Goal: Task Accomplishment & Management: Use online tool/utility

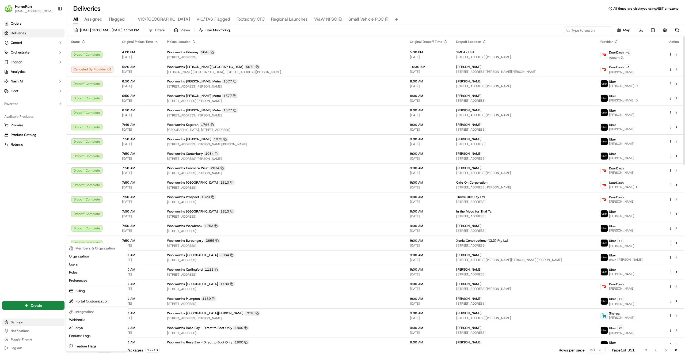
click at [40, 319] on html "HomeRun jfindlay@woolworths.com.au Toggle Sidebar Orders Deliveries Control Orc…" at bounding box center [342, 178] width 685 height 356
click at [23, 322] on html "HomeRun jfindlay@woolworths.com.au Toggle Sidebar Orders Deliveries Control Orc…" at bounding box center [342, 178] width 685 height 356
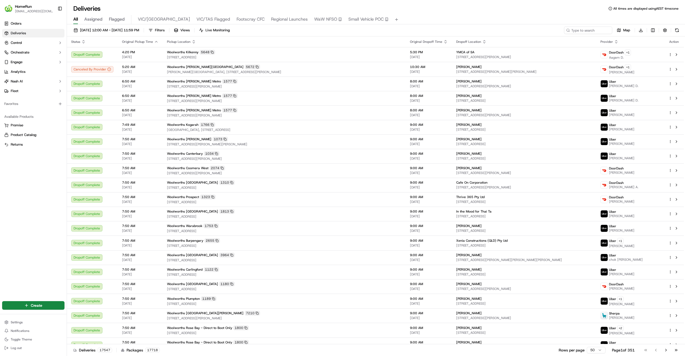
click at [23, 322] on html "HomeRun jfindlay@woolworths.com.au Toggle Sidebar Orders Deliveries Control Orc…" at bounding box center [342, 178] width 685 height 356
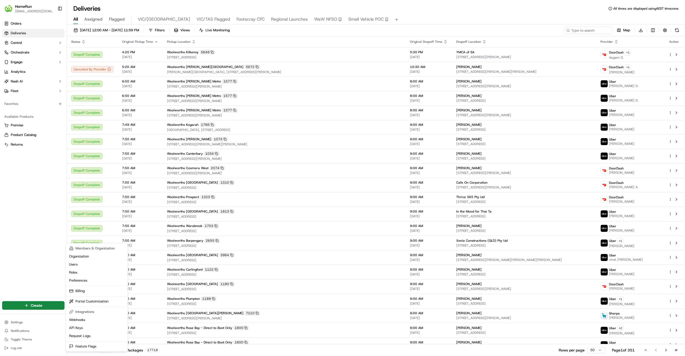
click at [25, 44] on html "HomeRun jfindlay@woolworths.com.au Toggle Sidebar Orders Deliveries Control Orc…" at bounding box center [342, 178] width 685 height 356
click at [25, 44] on button "Control" at bounding box center [33, 43] width 62 height 9
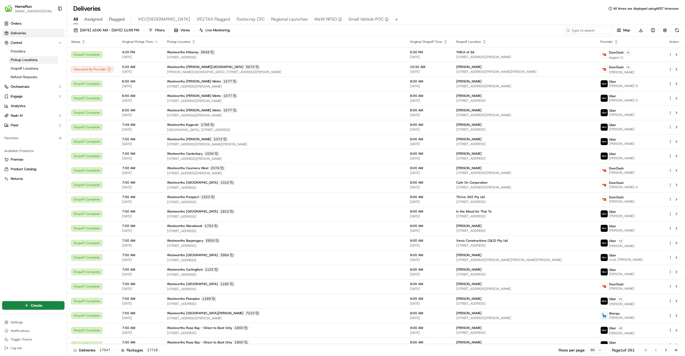
click at [25, 60] on span "Pickup Locations" at bounding box center [24, 60] width 27 height 5
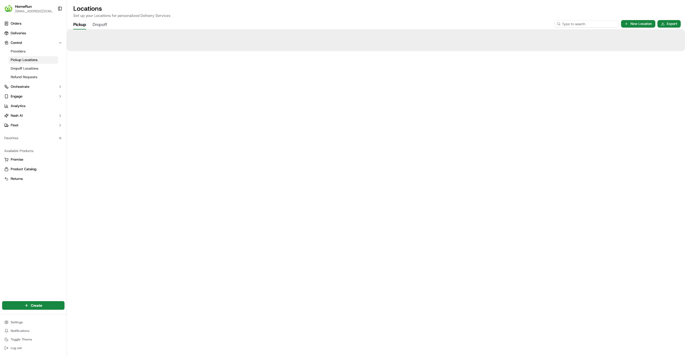
click at [585, 24] on input at bounding box center [587, 23] width 64 height 7
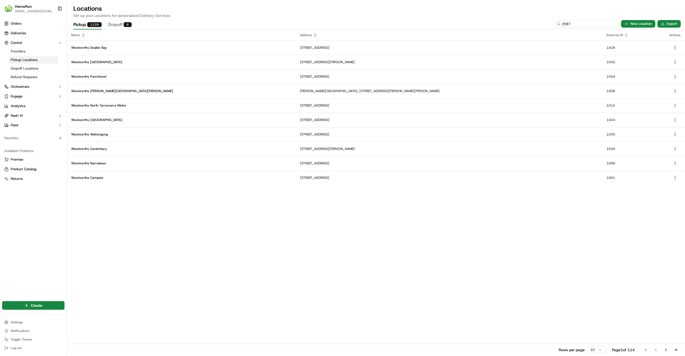
type input "2587"
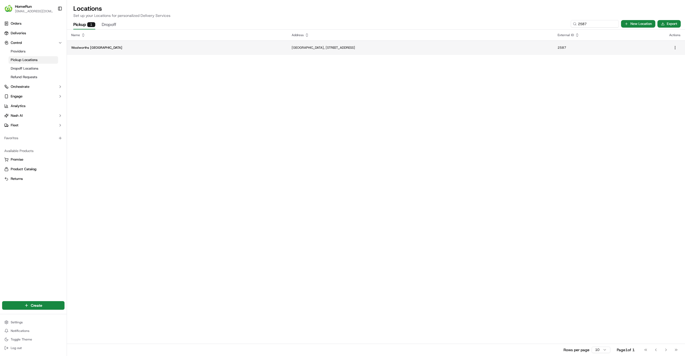
click at [292, 48] on p "Rockhampton Stockland Shopping Centre, 331 Yaamba Road, Rockhampton, QLD 4701, …" at bounding box center [420, 47] width 257 height 4
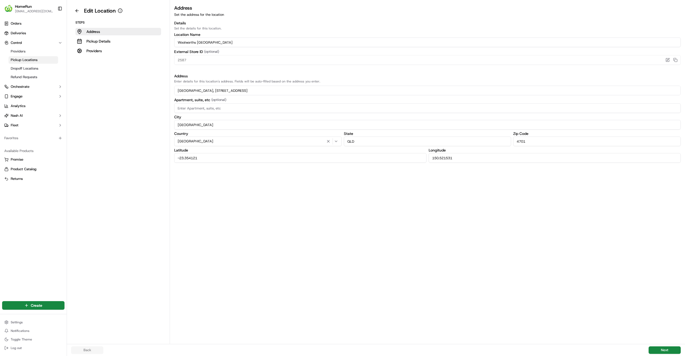
click at [217, 189] on div "Address Set the address for the location Details Set the details for this locat…" at bounding box center [427, 173] width 515 height 339
click at [115, 41] on button "Pickup Details" at bounding box center [118, 40] width 86 height 7
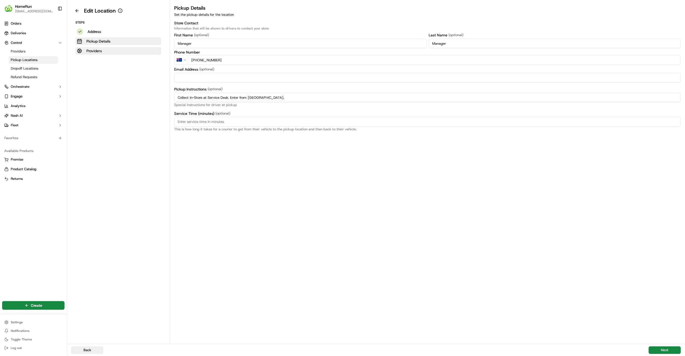
click at [116, 51] on button "Providers" at bounding box center [118, 50] width 86 height 7
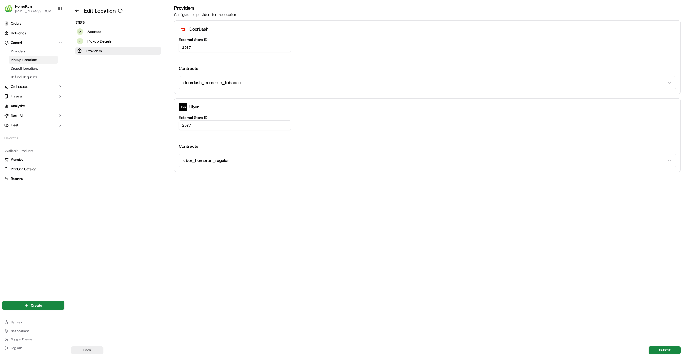
click at [316, 259] on div "Providers Configure the providers for the location DoorDash External Store ID 2…" at bounding box center [427, 173] width 515 height 339
click at [20, 34] on span "Deliveries" at bounding box center [18, 33] width 15 height 5
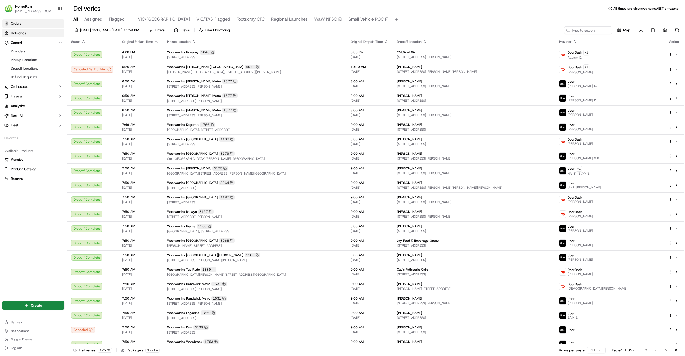
click at [41, 20] on link "Orders" at bounding box center [33, 23] width 62 height 9
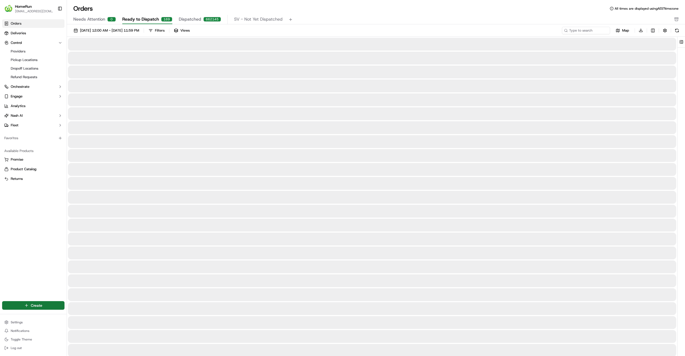
click at [35, 303] on html "HomeRun jfindlay@woolworths.com.au Toggle Sidebar Orders Deliveries Control Pro…" at bounding box center [342, 178] width 685 height 356
click at [95, 326] on link "Order" at bounding box center [97, 325] width 60 height 10
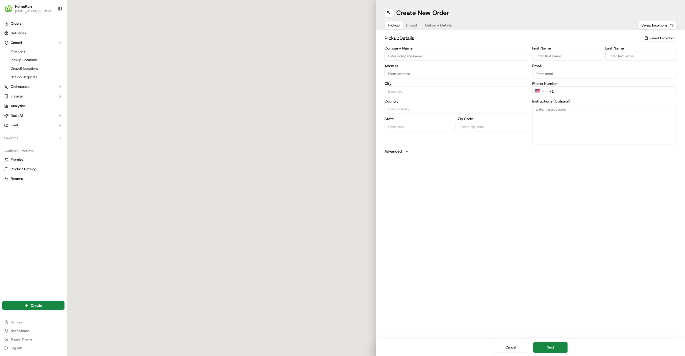
click at [653, 39] on span "Saved Location" at bounding box center [661, 38] width 24 height 5
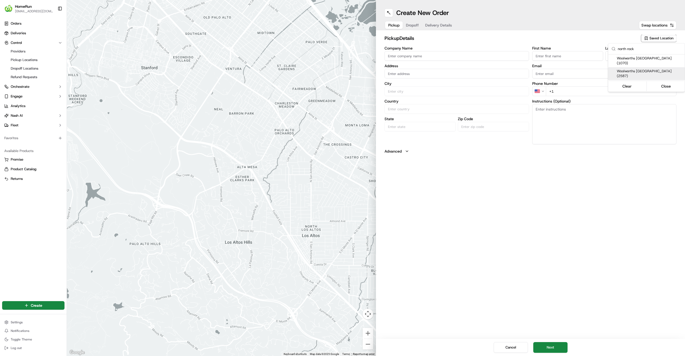
type input "north rock"
click at [642, 69] on span "Woolworths North Rockhampton (2587)" at bounding box center [650, 74] width 66 height 10
type input "Woolworths North Rockhampton"
type input "Rockhampton Stockland Shopping Centre, 331 Yaamba Road, Rockhampton, QLD 4701, …"
type input "Rockhampton"
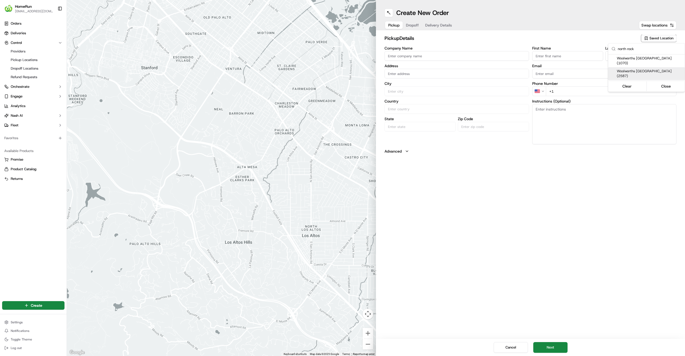
type input "AU"
type input "QLD"
type input "4701"
type input "Manager"
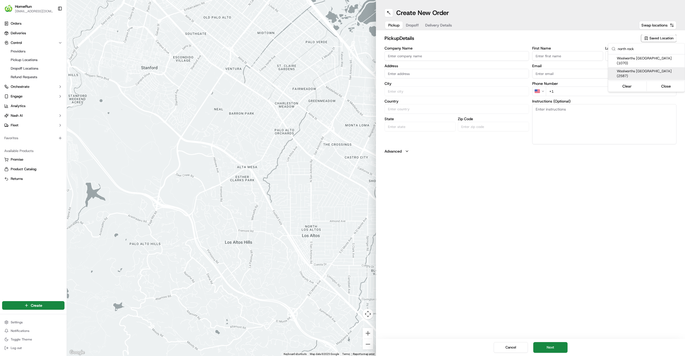
type input "+61 7 4936 5227"
type textarea "Collect In-Store at Service Desk. Enter from Yamba Rd."
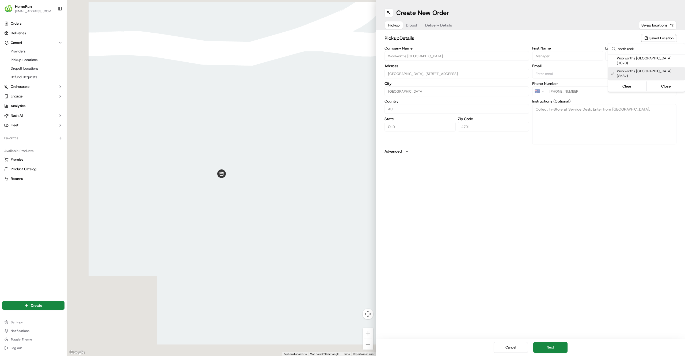
click at [499, 169] on html "HomeRun jfindlay@woolworths.com.au Toggle Sidebar Orders Deliveries Control Pro…" at bounding box center [342, 178] width 685 height 356
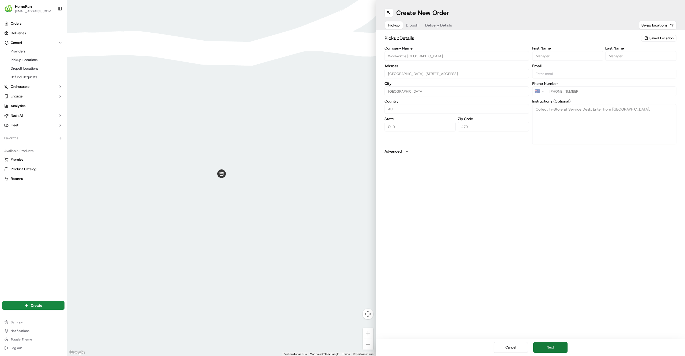
click at [555, 344] on button "Next" at bounding box center [550, 347] width 34 height 11
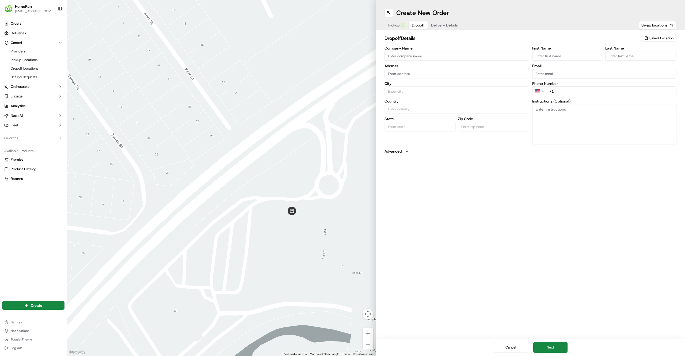
click at [417, 73] on input "text" at bounding box center [456, 74] width 144 height 10
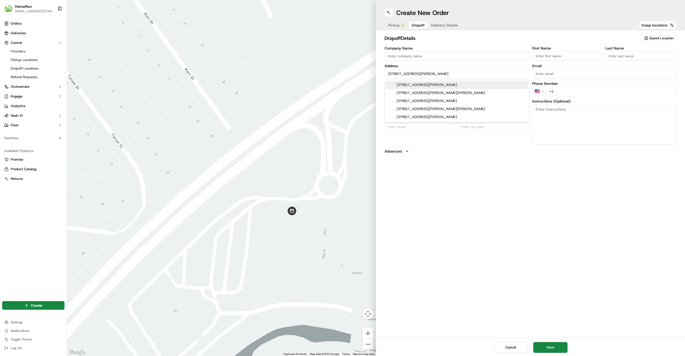
click at [471, 87] on div "1 Tynan St, Park Avenue Rockhampton, QLD, Australia" at bounding box center [457, 85] width 142 height 8
type input "1 Tynan St, Park Avenue QLD 4701, Australia"
type input "Park Avenue"
type input "Australia"
type input "QLD"
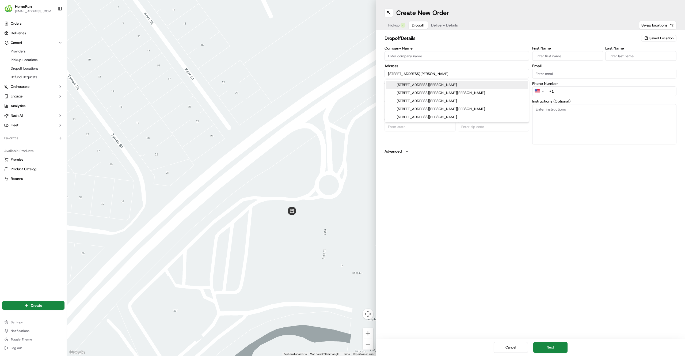
type input "4701"
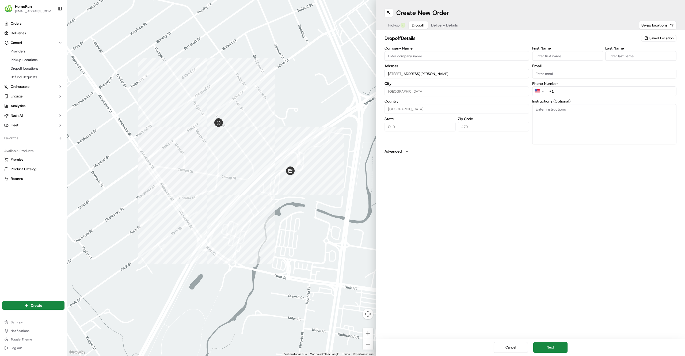
type input "1 Tynan St, Park Avenue QLD 4701, Australia"
click at [541, 89] on html "HomeRun jfindlay@woolworths.com.au Toggle Sidebar Orders Deliveries Control Pro…" at bounding box center [342, 178] width 685 height 356
click at [575, 93] on input "+61" at bounding box center [611, 91] width 131 height 10
type input "+61 451 836 998"
click at [554, 60] on input "First Name" at bounding box center [567, 56] width 71 height 10
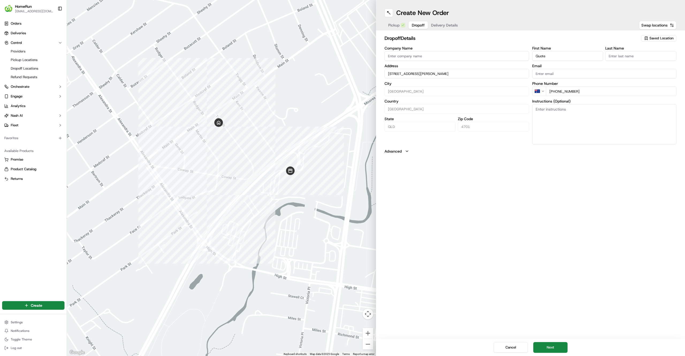
type input "Quote"
click at [615, 56] on input "Last Name" at bounding box center [640, 56] width 71 height 10
type input "Quote"
click at [581, 204] on div "Create New Order Pickup Dropoff Delivery Details Swap locations dropoff Details…" at bounding box center [530, 178] width 309 height 356
click at [406, 151] on icon "button" at bounding box center [407, 151] width 4 height 4
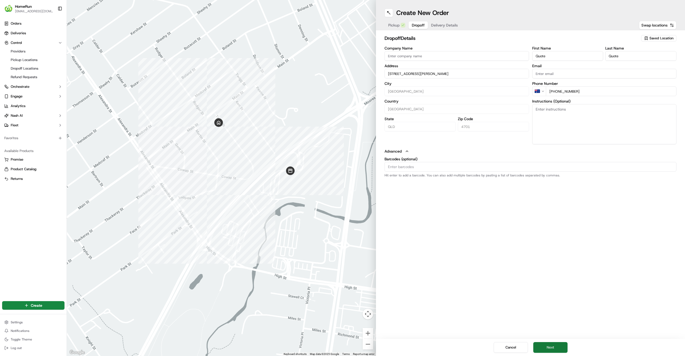
click at [556, 351] on button "Next" at bounding box center [550, 347] width 34 height 11
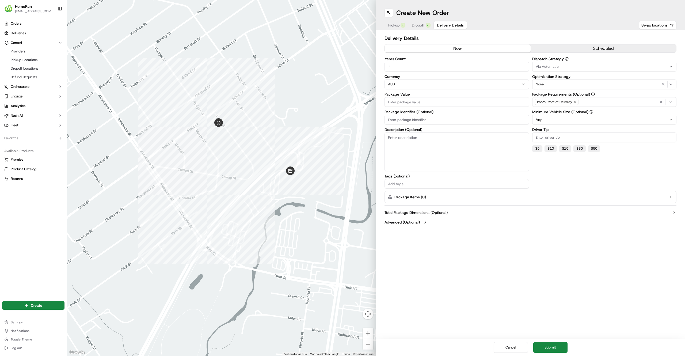
click at [588, 48] on button "scheduled" at bounding box center [604, 48] width 146 height 8
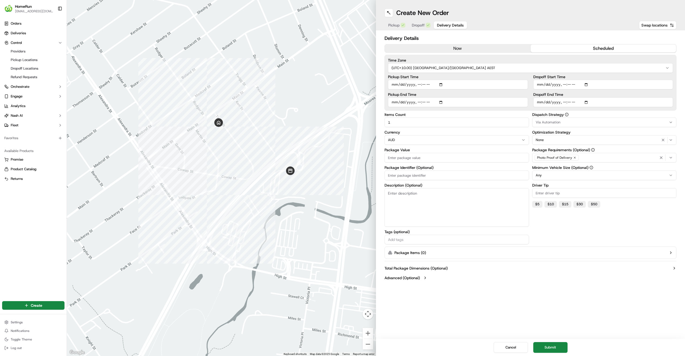
click at [507, 50] on button "now" at bounding box center [458, 48] width 146 height 8
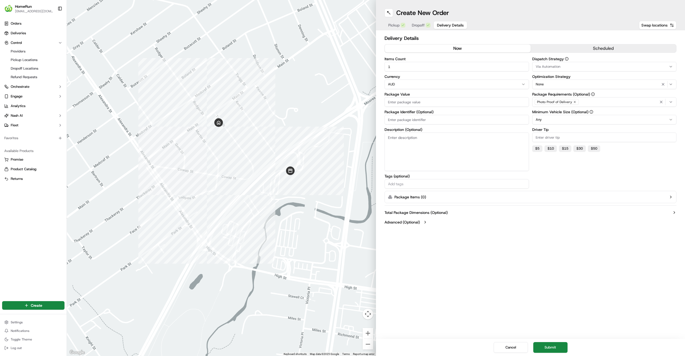
click at [452, 102] on input "Package Value" at bounding box center [456, 102] width 144 height 10
type input "1"
click at [455, 308] on div "Create New Order Pickup Dropoff Delivery Details Swap locations Delivery Detail…" at bounding box center [530, 178] width 309 height 356
click at [552, 343] on button "Submit" at bounding box center [550, 347] width 34 height 11
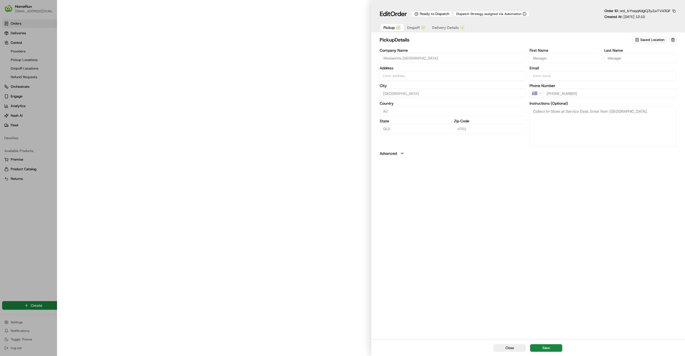
type input "Rockhampton Stockland Shopping Centre, 331 Yaamba Road, Rockhampton, QLD 4701, …"
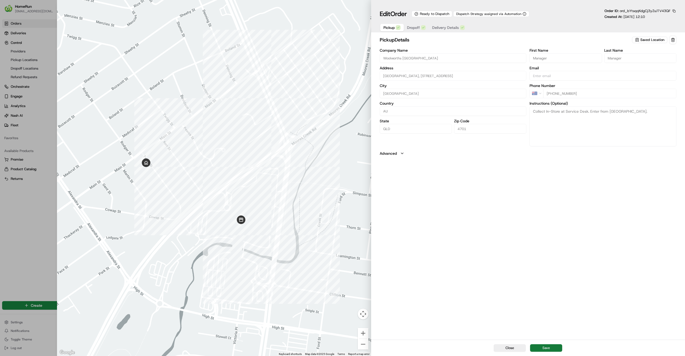
click at [544, 350] on button "Save" at bounding box center [546, 347] width 32 height 7
type input "+1"
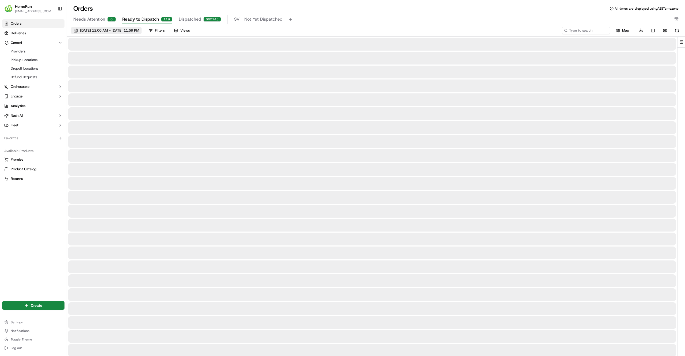
click at [139, 28] on span "[DATE] 12:00 AM - [DATE] 11:59 PM" at bounding box center [109, 30] width 59 height 5
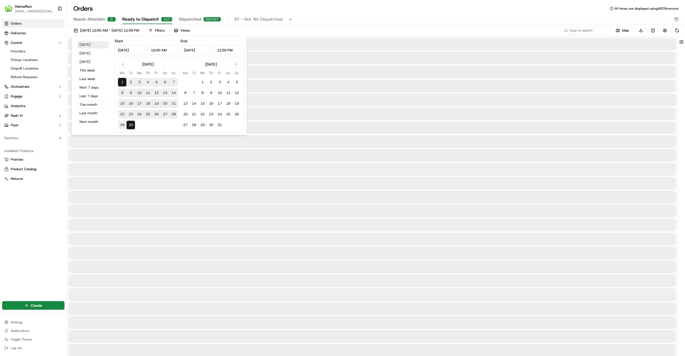
click at [98, 46] on button "Today" at bounding box center [93, 44] width 32 height 7
type input "Sep 19, 2025"
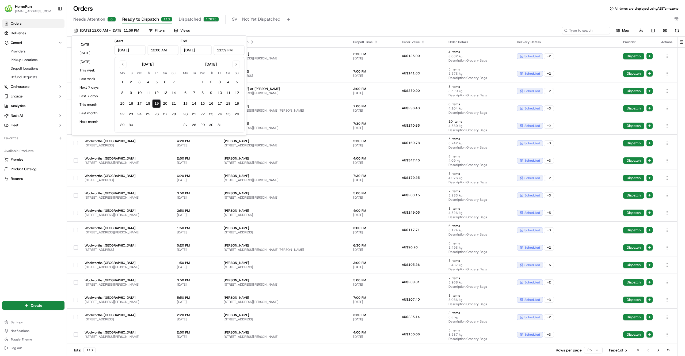
click at [312, 11] on div "Orders All times are displayed using AEST timezone" at bounding box center [376, 8] width 618 height 9
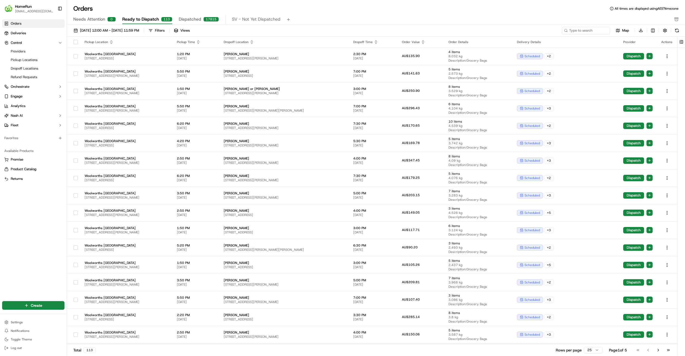
click at [200, 40] on icon "button" at bounding box center [198, 42] width 4 height 4
click at [227, 55] on button "Pickup Start Time (Latest)" at bounding box center [224, 56] width 49 height 6
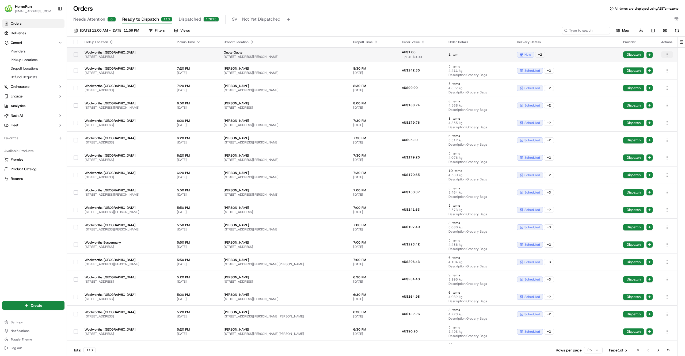
click at [667, 53] on html "HomeRun jfindlay@woolworths.com.au Toggle Sidebar Orders Deliveries Control Pro…" at bounding box center [342, 178] width 685 height 356
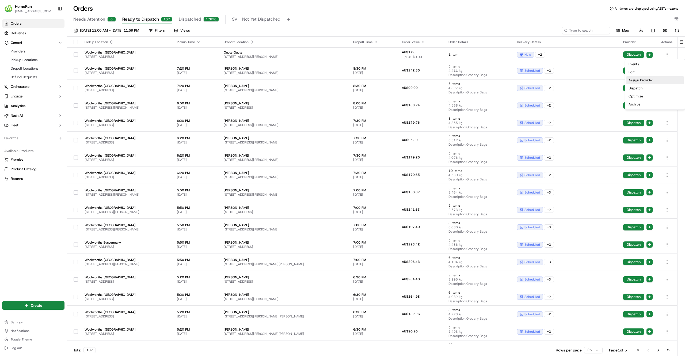
click at [653, 80] on div "Assign Provider" at bounding box center [654, 80] width 57 height 8
click at [422, 56] on span "Tip: AU$0.00" at bounding box center [412, 57] width 20 height 4
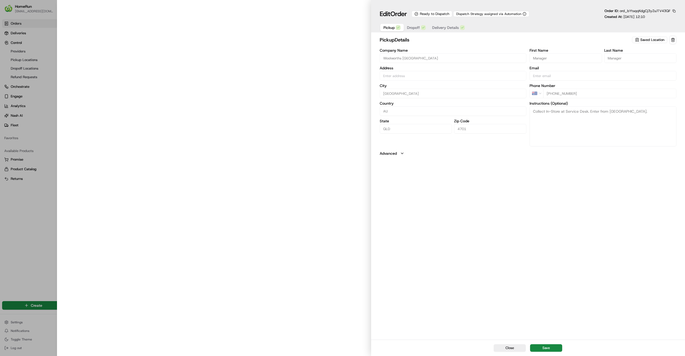
type input "Rockhampton Stockland Shopping Centre, 331 Yaamba Road, Rockhampton, QLD 4701, …"
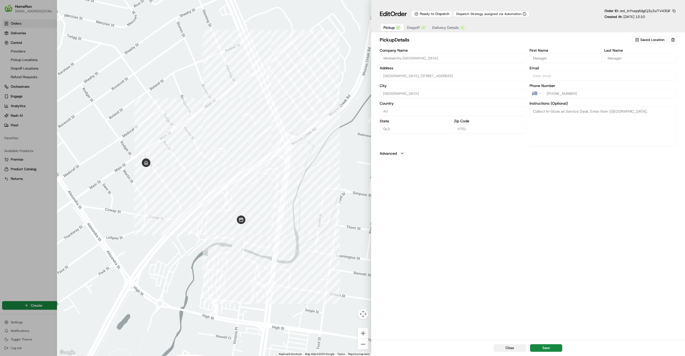
click at [522, 349] on button "Close" at bounding box center [510, 347] width 32 height 7
type input "+1"
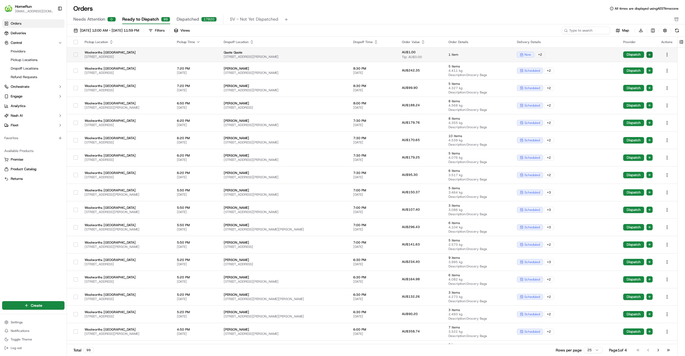
click at [647, 52] on html "HomeRun jfindlay@woolworths.com.au Toggle Sidebar Orders Deliveries Control Pro…" at bounding box center [342, 178] width 685 height 356
click at [646, 62] on span "Assign Provider" at bounding box center [645, 63] width 24 height 4
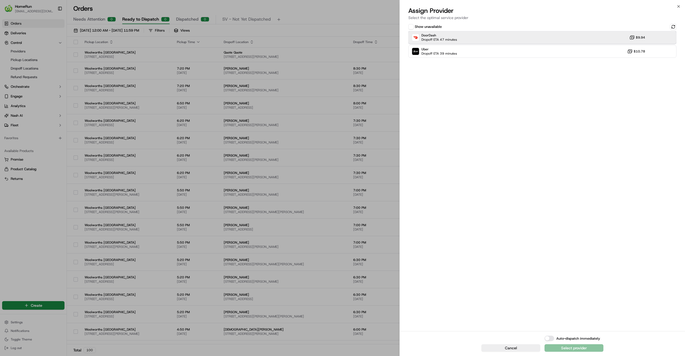
click at [513, 43] on div "DoorDash Dropoff ETA 47 minutes $9.94" at bounding box center [542, 37] width 268 height 13
click at [509, 136] on div "Show unavailable DoorDash Dropoff ETA 47 minutes $9.94 Uber Dropoff ETA 39 minu…" at bounding box center [542, 176] width 285 height 308
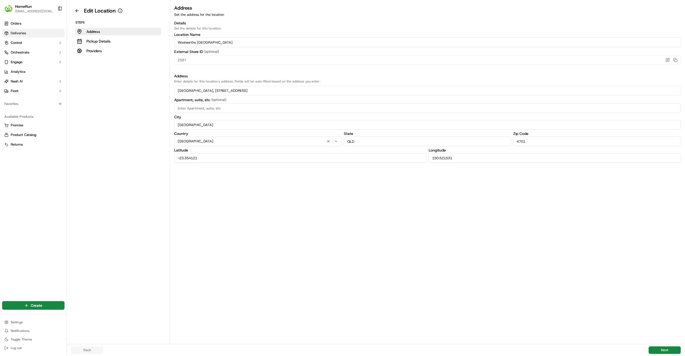
click at [29, 30] on link "Deliveries" at bounding box center [33, 33] width 62 height 9
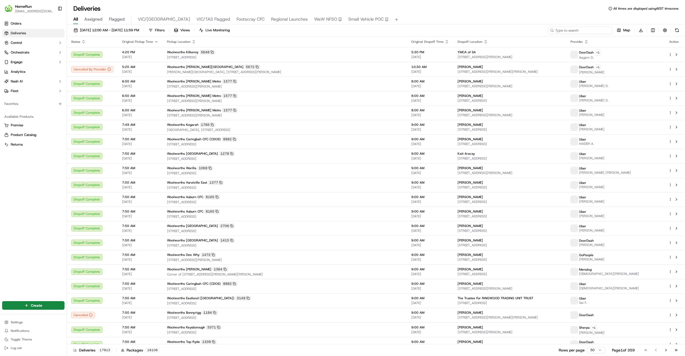
click at [583, 32] on input at bounding box center [580, 29] width 64 height 7
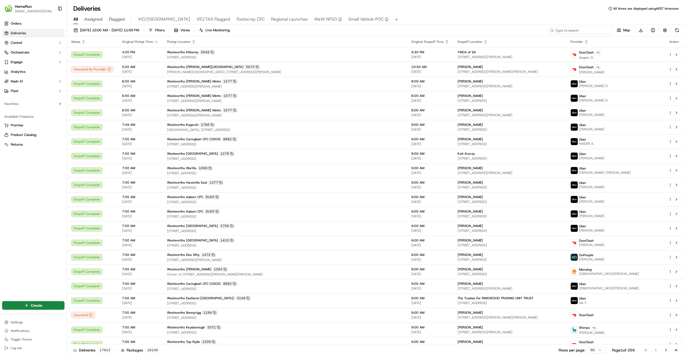
paste input "269849077"
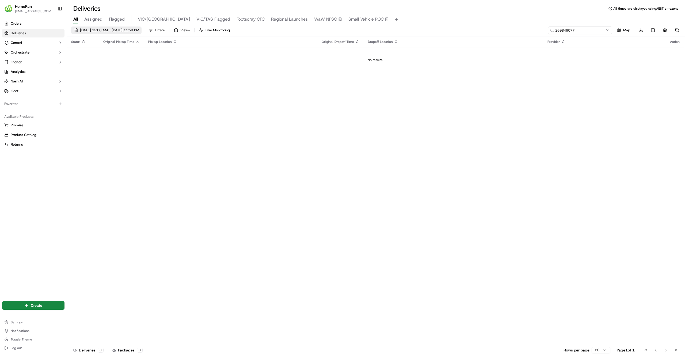
type input "269849077"
click at [139, 31] on span "19/09/2025 12:00 AM - 19/09/2025 11:59 PM" at bounding box center [109, 30] width 59 height 5
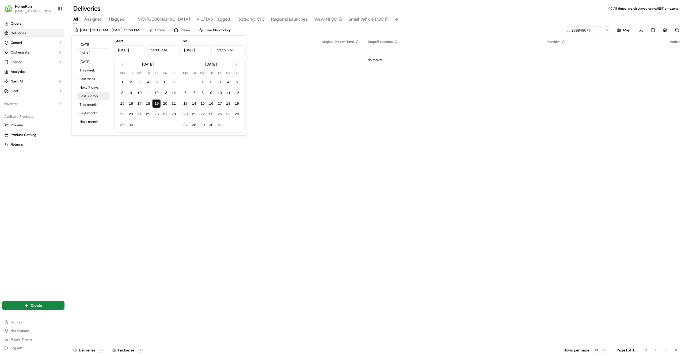
click at [89, 95] on button "Last 7 days" at bounding box center [93, 95] width 32 height 7
type input "Sep 12, 2025"
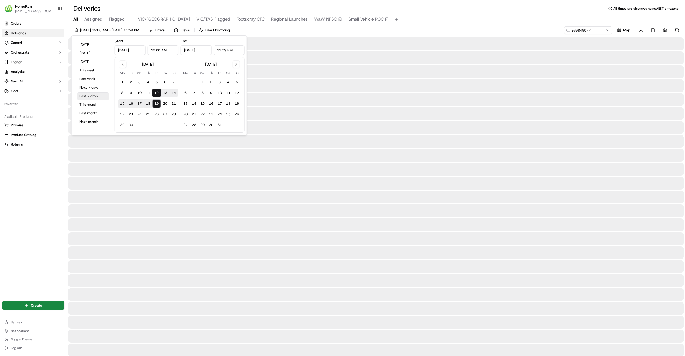
click at [87, 97] on button "Last 7 days" at bounding box center [93, 95] width 32 height 7
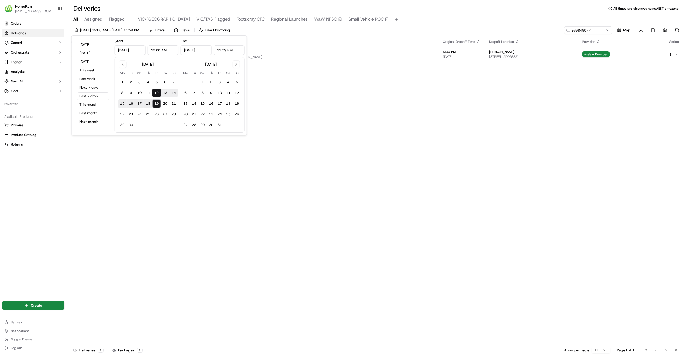
click at [506, 127] on div "Status Original Pickup Time Pickup Location Original Dropoff Time Dropoff Locat…" at bounding box center [375, 190] width 617 height 308
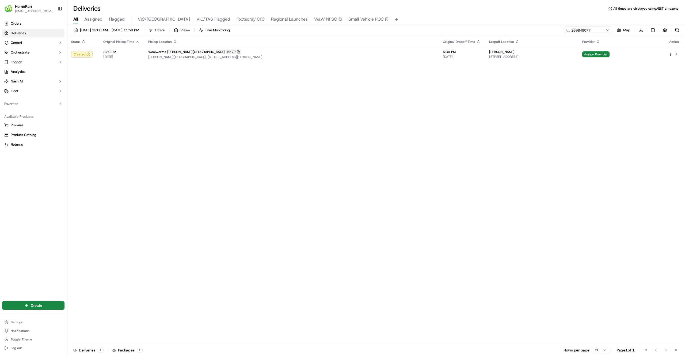
click at [646, 168] on div "Status Original Pickup Time Pickup Location Original Dropoff Time Dropoff Locat…" at bounding box center [375, 190] width 617 height 308
click at [360, 214] on div "Status Original Pickup Time Pickup Location Original Dropoff Time Dropoff Locat…" at bounding box center [375, 190] width 617 height 308
click at [571, 32] on input "269849077" at bounding box center [580, 29] width 64 height 7
paste input "932550"
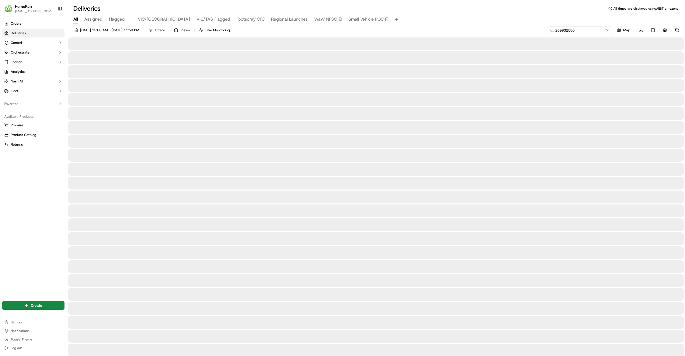
type input "269932550"
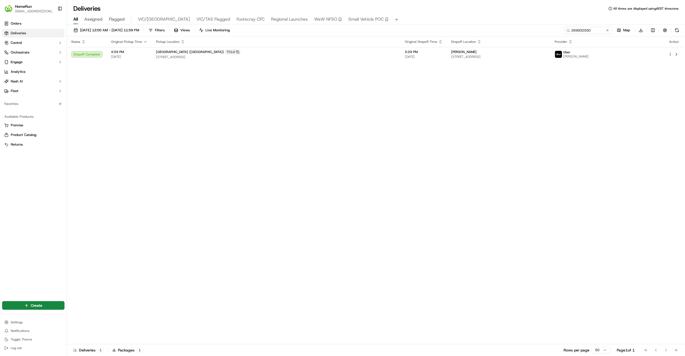
click at [594, 12] on div "Deliveries All times are displayed using AEST timezone" at bounding box center [376, 8] width 618 height 9
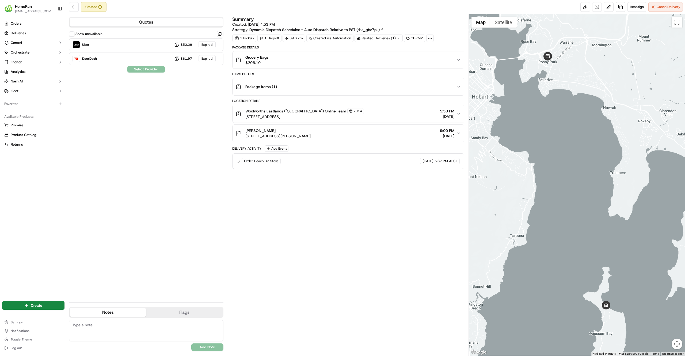
click at [158, 179] on div "Show unavailable Uber $52.29 Expired DoorDash $61.97 Expired Select Provider" at bounding box center [146, 164] width 154 height 267
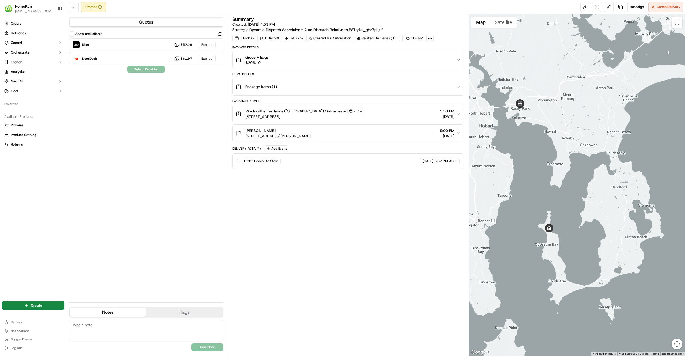
drag, startPoint x: 617, startPoint y: 247, endPoint x: 553, endPoint y: 201, distance: 78.8
click at [553, 201] on div at bounding box center [577, 184] width 216 height 341
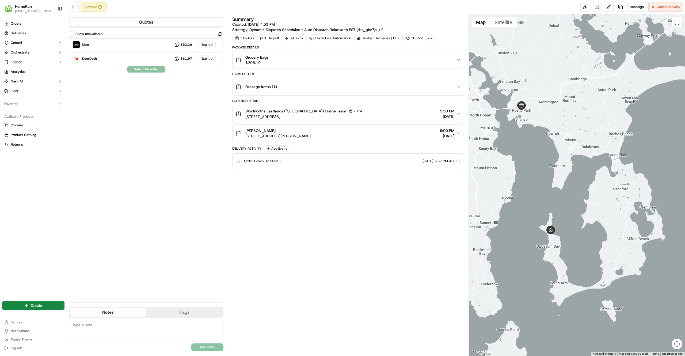
click at [448, 58] on div "Grocery Bags $205.10" at bounding box center [346, 60] width 221 height 11
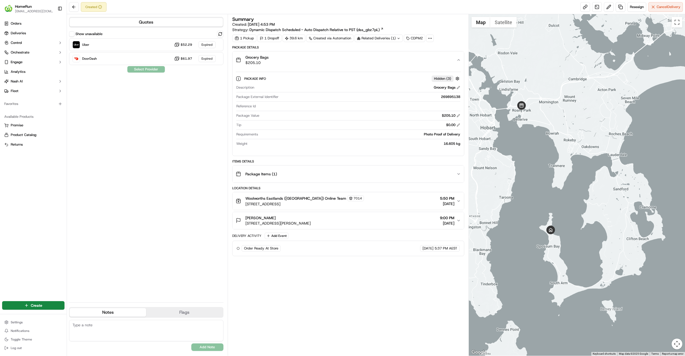
click at [447, 98] on div "269895138" at bounding box center [371, 96] width 180 height 5
copy div "269895138"
click at [452, 99] on div "269895138" at bounding box center [371, 96] width 180 height 5
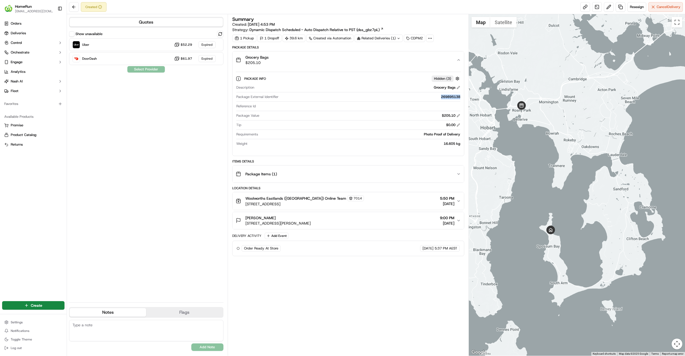
click at [445, 96] on div "269895138" at bounding box center [371, 96] width 180 height 5
click at [444, 98] on div "269895138" at bounding box center [371, 96] width 180 height 5
click at [45, 35] on link "Deliveries" at bounding box center [33, 33] width 62 height 9
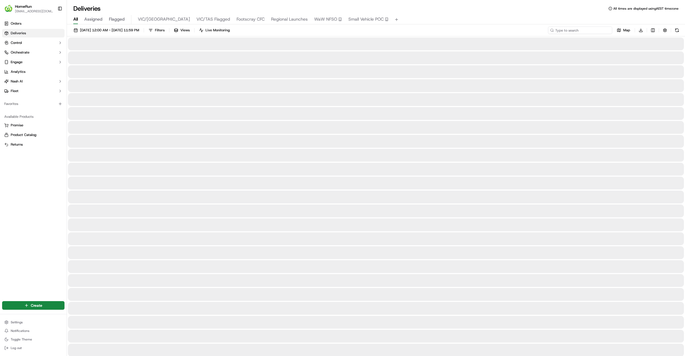
click at [596, 29] on input at bounding box center [580, 29] width 64 height 7
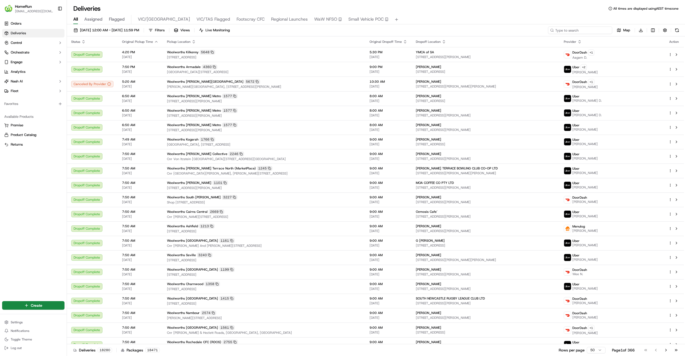
paste input "269895138"
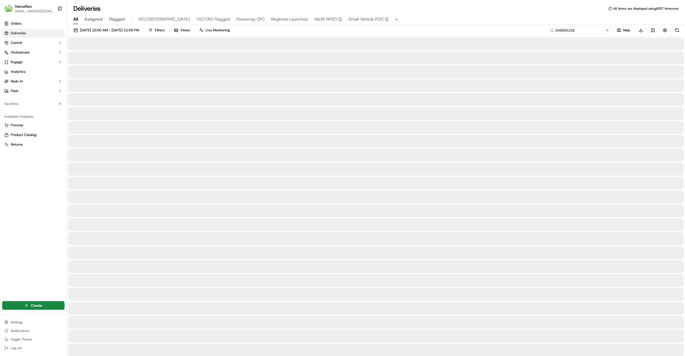
type input "269895138"
click at [142, 33] on button "19/09/2025 12:00 AM - 19/09/2025 11:59 PM" at bounding box center [106, 29] width 70 height 7
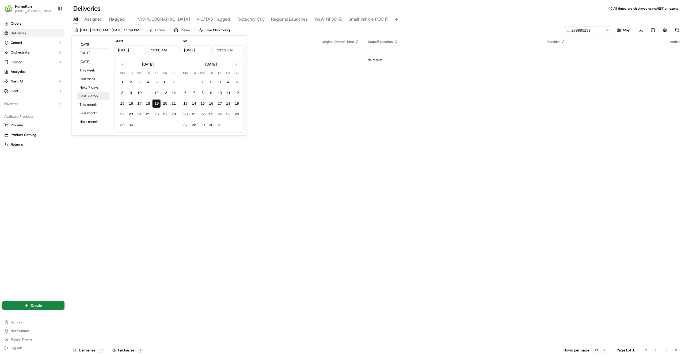
click at [92, 98] on button "Last 7 days" at bounding box center [93, 95] width 32 height 7
type input "Sep 12, 2025"
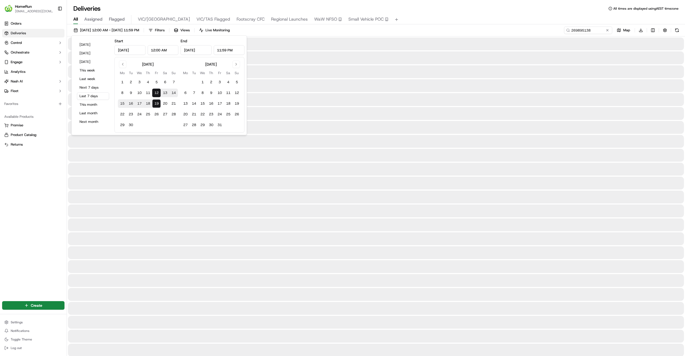
click at [40, 205] on div "Orders Deliveries Control Orchestrate Engage Analytics Nash AI Fleet Favorites …" at bounding box center [33, 156] width 67 height 279
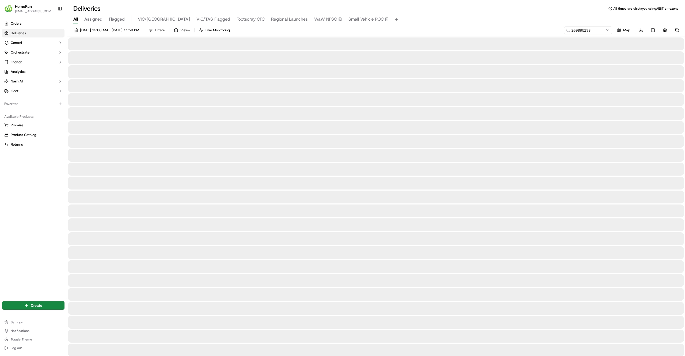
click at [34, 231] on div "Orders Deliveries Control Orchestrate Engage Analytics Nash AI Fleet Favorites …" at bounding box center [33, 156] width 67 height 279
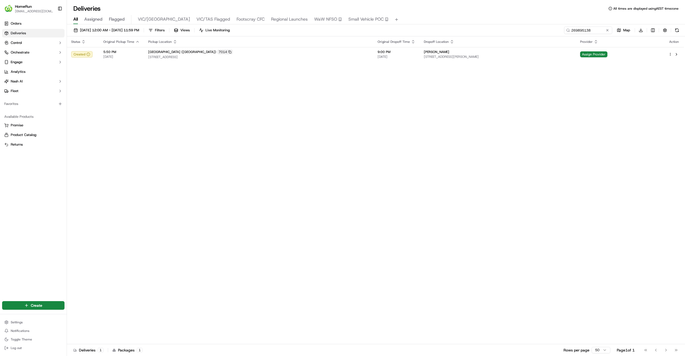
click at [310, 68] on div "Status Original Pickup Time Pickup Location Original Dropoff Time Dropoff Locat…" at bounding box center [375, 190] width 617 height 308
click at [424, 52] on span "Richard Higby" at bounding box center [436, 52] width 25 height 4
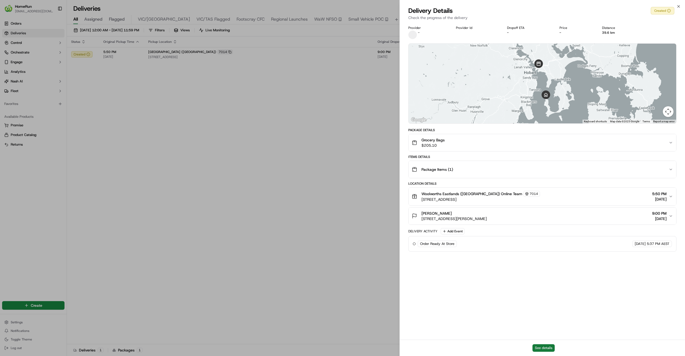
click at [541, 348] on button "See details" at bounding box center [543, 347] width 22 height 7
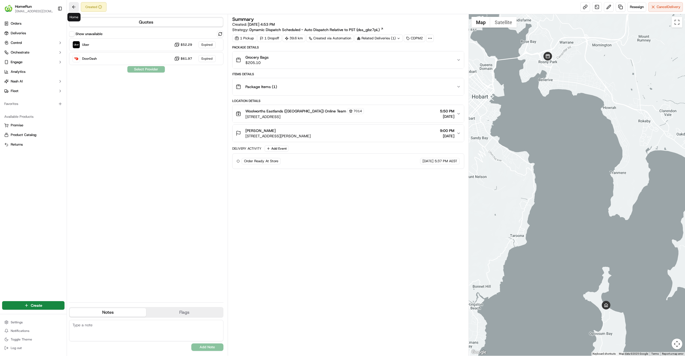
click at [75, 9] on button at bounding box center [74, 7] width 10 height 10
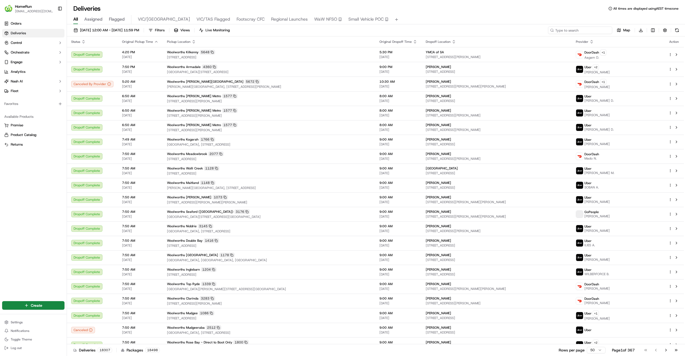
click at [583, 28] on input at bounding box center [580, 29] width 64 height 7
paste input "269847759"
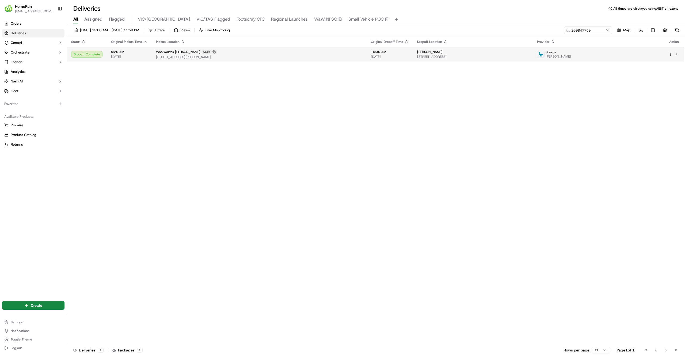
click at [350, 55] on td "Woolworths Blackwood 5650 360 Shepherds Hill Road, Blackwood, SA 5051, AU" at bounding box center [259, 54] width 215 height 14
click at [574, 32] on input "269847759" at bounding box center [580, 29] width 64 height 7
paste input "9077"
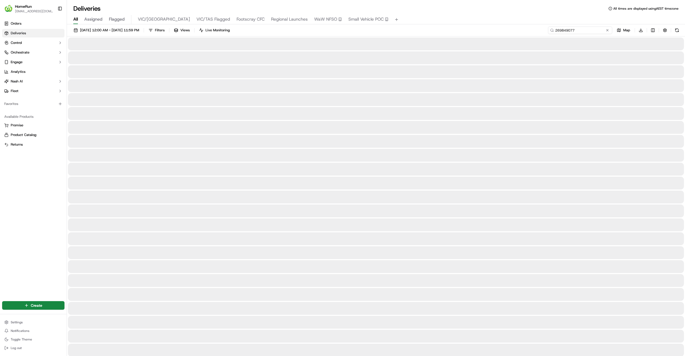
type input "269849077"
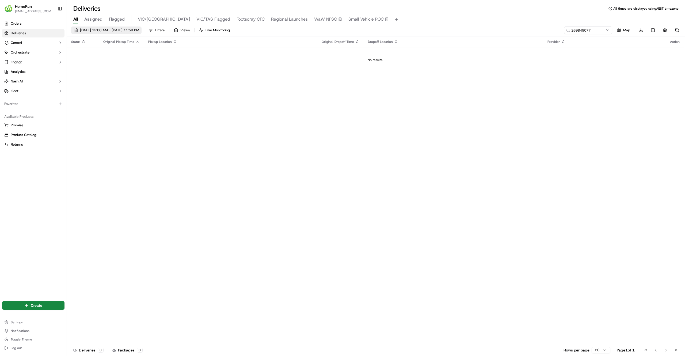
click at [139, 30] on span "[DATE] 12:00 AM - [DATE] 11:59 PM" at bounding box center [109, 30] width 59 height 5
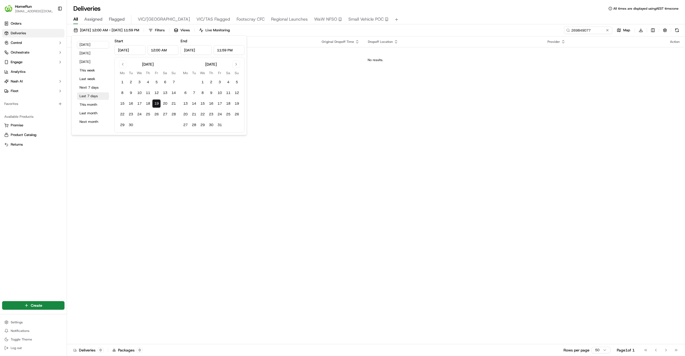
click at [89, 96] on button "Last 7 days" at bounding box center [93, 95] width 32 height 7
type input "[DATE]"
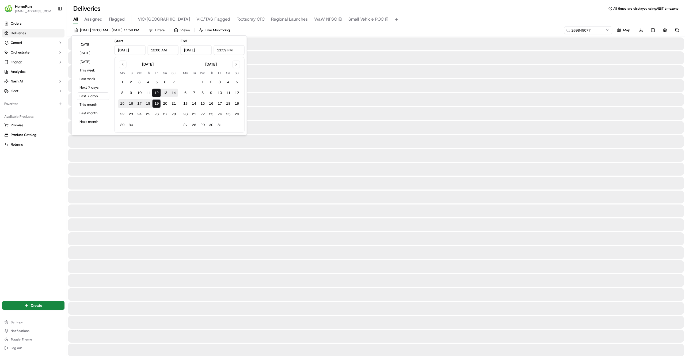
click at [43, 257] on div "Orders Deliveries Control Orchestrate Engage Analytics Nash AI Fleet Favorites …" at bounding box center [33, 156] width 67 height 279
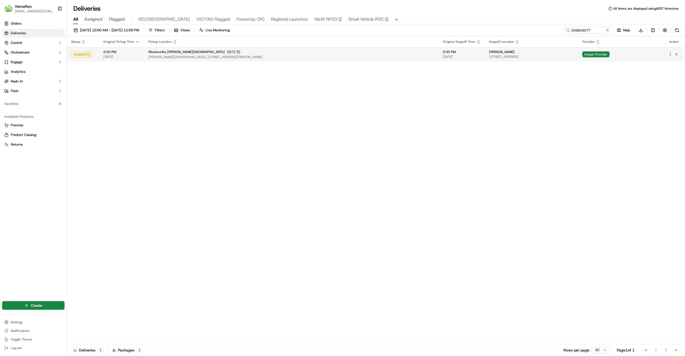
click at [438, 60] on td "5:30 PM 18/09/2025" at bounding box center [461, 54] width 46 height 14
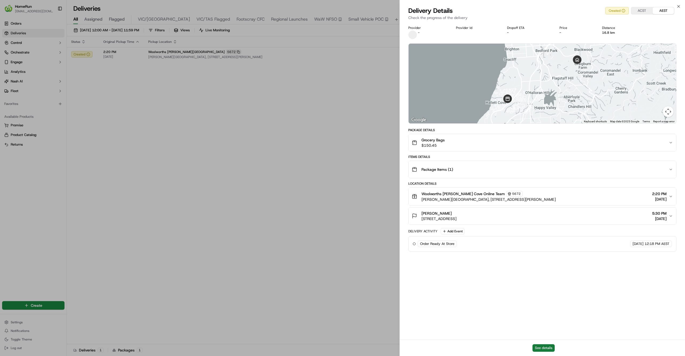
click at [549, 346] on button "See details" at bounding box center [543, 347] width 22 height 7
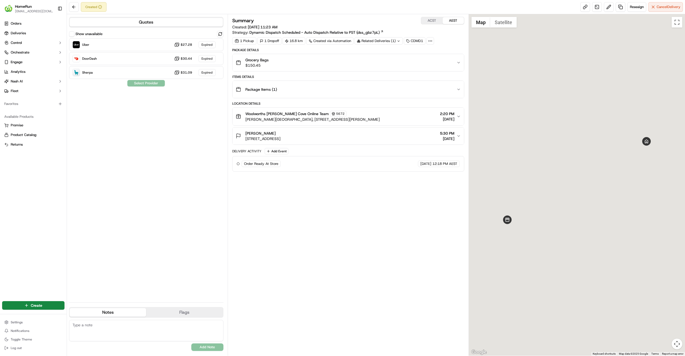
click at [369, 254] on div "Summary ACST AEST Created: [DATE] 11:23 AM Strategy: Dynamic Dispatch Scheduled…" at bounding box center [348, 185] width 232 height 336
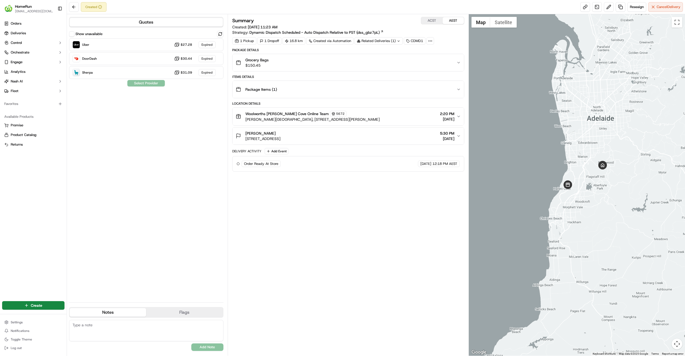
click at [346, 217] on div "Summary ACST AEST Created: [DATE] 11:23 AM Strategy: Dynamic Dispatch Scheduled…" at bounding box center [348, 185] width 232 height 336
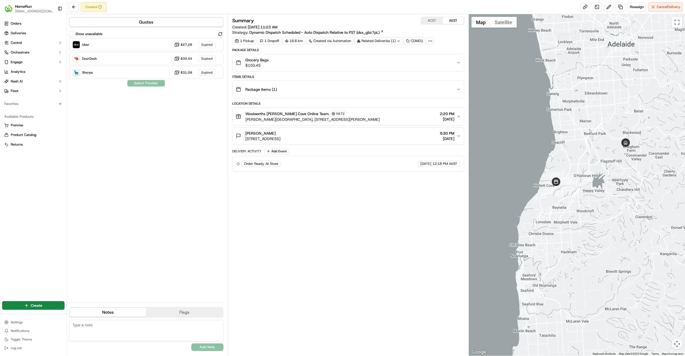
drag, startPoint x: 265, startPoint y: 220, endPoint x: 402, endPoint y: 260, distance: 142.7
click at [402, 260] on div "Summary ACST AEST Created: [DATE] 11:23 AM Strategy: Dynamic Dispatch Scheduled…" at bounding box center [348, 185] width 232 height 336
